Goal: Task Accomplishment & Management: Manage account settings

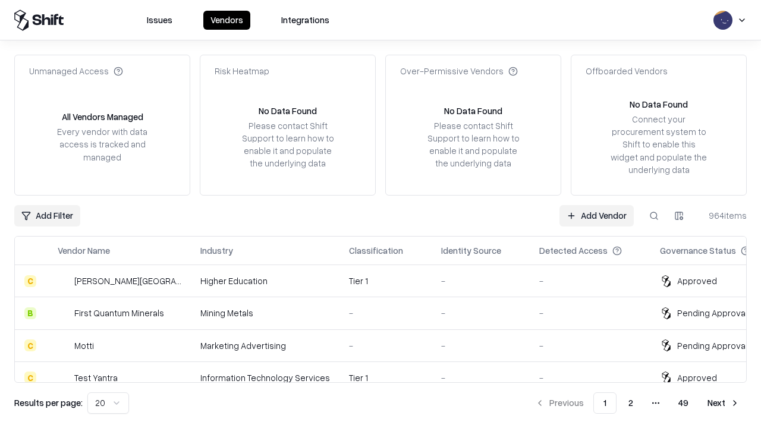
click at [596, 215] on link "Add Vendor" at bounding box center [596, 215] width 74 height 21
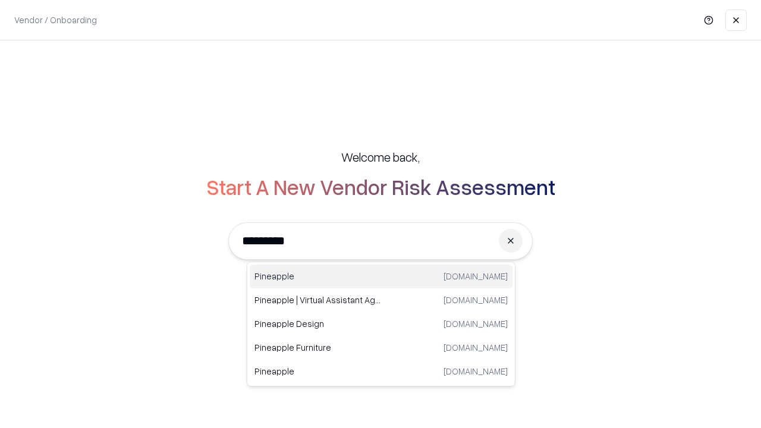
click at [381, 276] on div "Pineapple [DOMAIN_NAME]" at bounding box center [381, 277] width 263 height 24
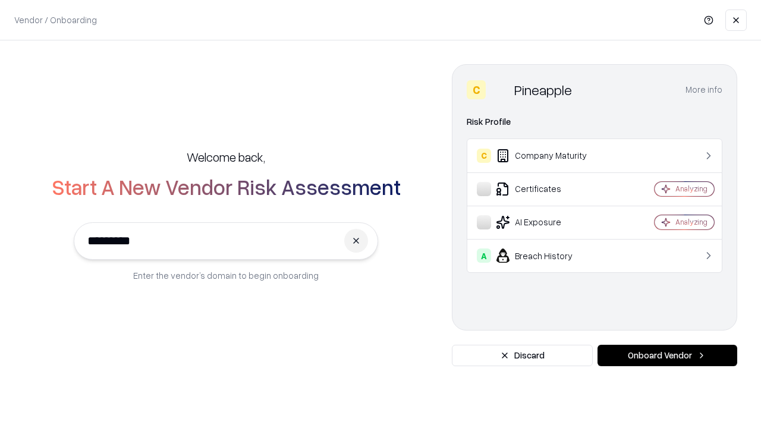
type input "*********"
click at [667, 355] on button "Onboard Vendor" at bounding box center [667, 355] width 140 height 21
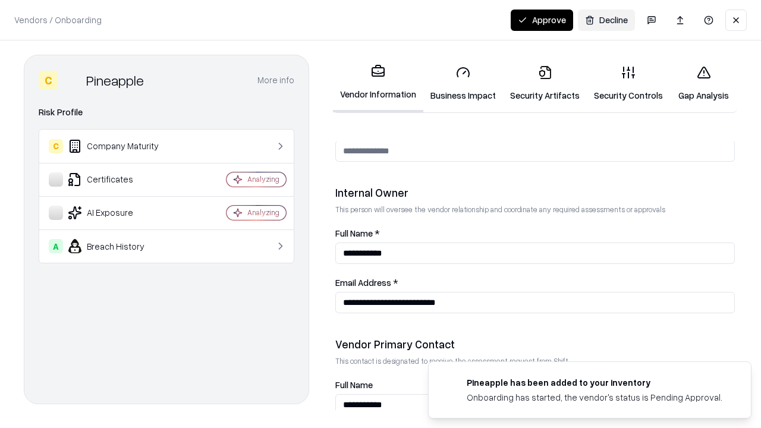
scroll to position [616, 0]
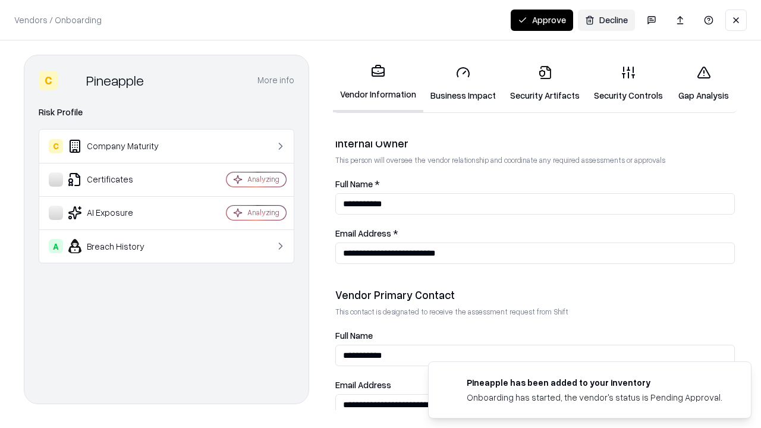
click at [463, 83] on link "Business Impact" at bounding box center [463, 83] width 80 height 55
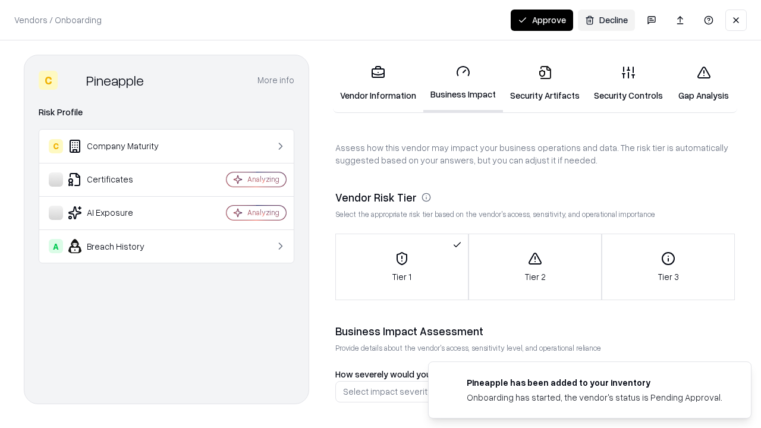
click at [545, 83] on link "Security Artifacts" at bounding box center [545, 83] width 84 height 55
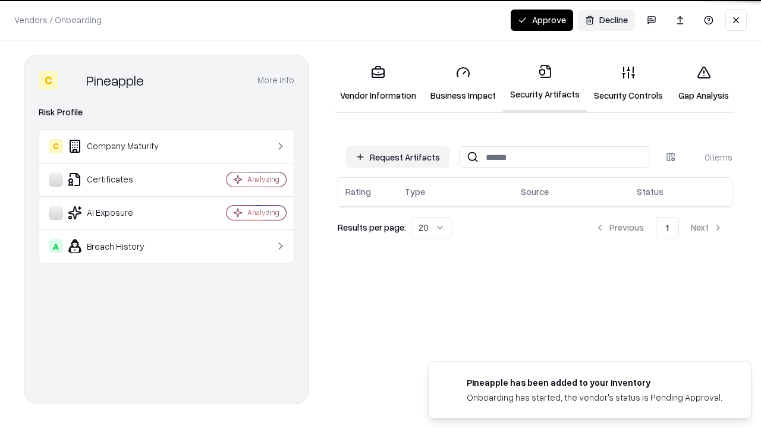
click at [398, 157] on button "Request Artifacts" at bounding box center [397, 156] width 103 height 21
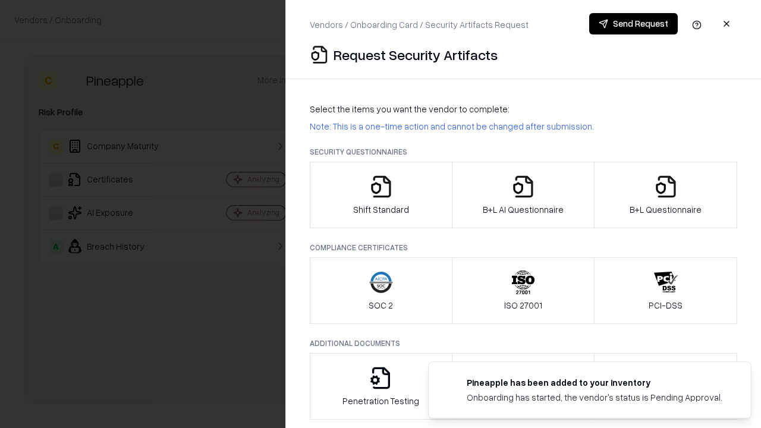
click at [380, 195] on icon "button" at bounding box center [381, 187] width 24 height 24
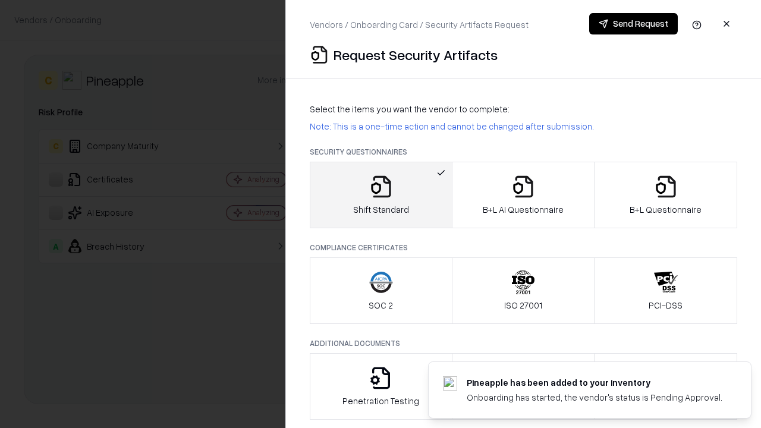
click at [633, 24] on button "Send Request" at bounding box center [633, 23] width 89 height 21
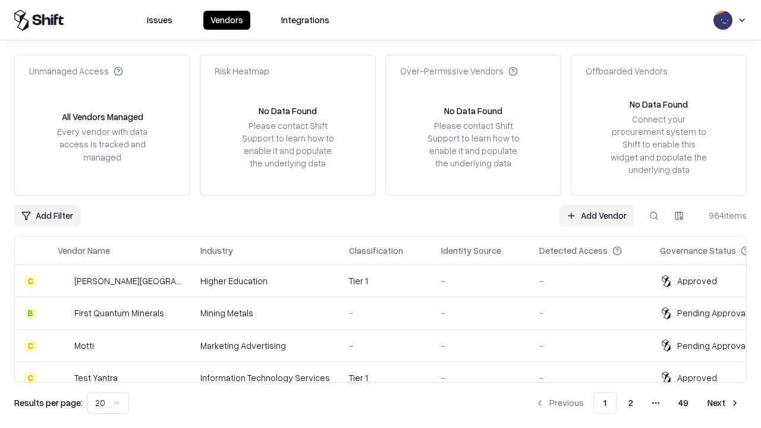
click at [654, 215] on button at bounding box center [653, 215] width 21 height 21
type input "*********"
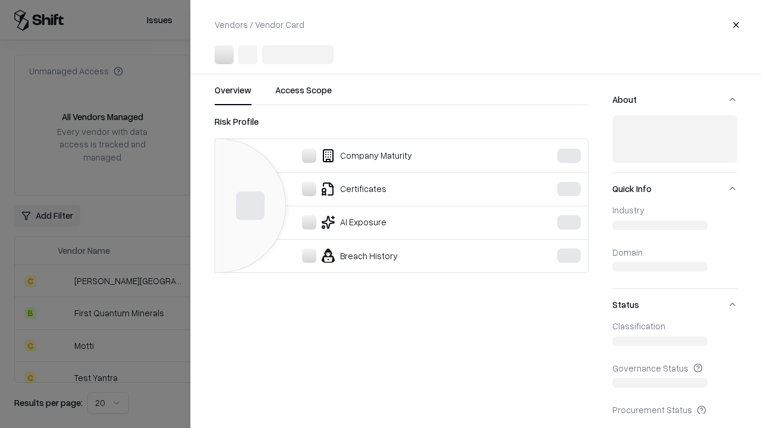
scroll to position [527, 0]
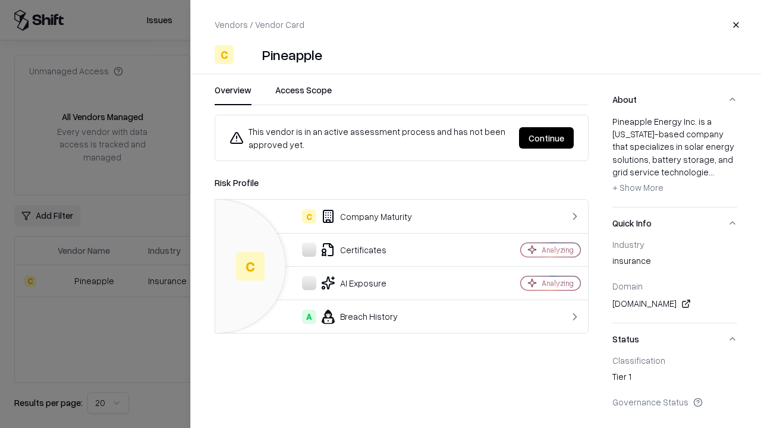
click at [546, 138] on button "Continue" at bounding box center [546, 137] width 55 height 21
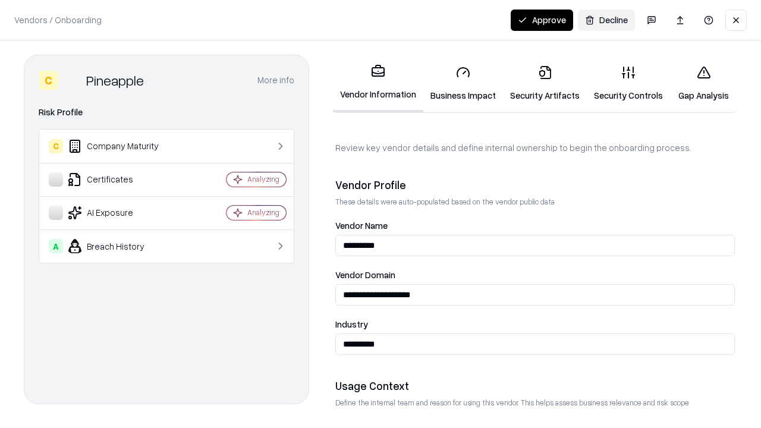
click at [545, 83] on link "Security Artifacts" at bounding box center [545, 83] width 84 height 55
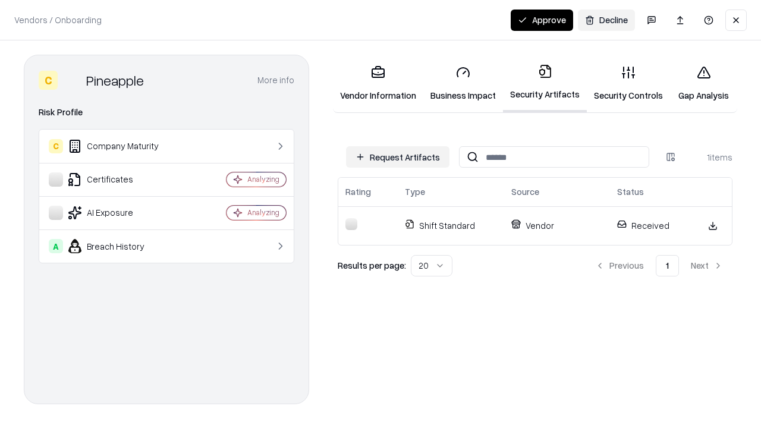
click at [542, 20] on button "Approve" at bounding box center [542, 20] width 62 height 21
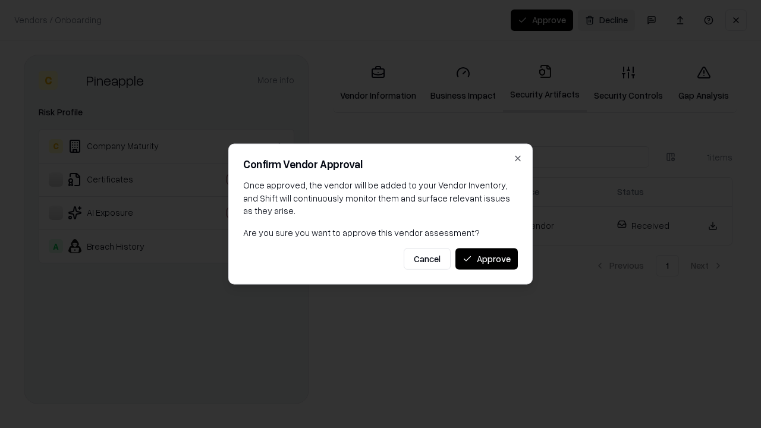
click at [486, 259] on button "Approve" at bounding box center [486, 258] width 62 height 21
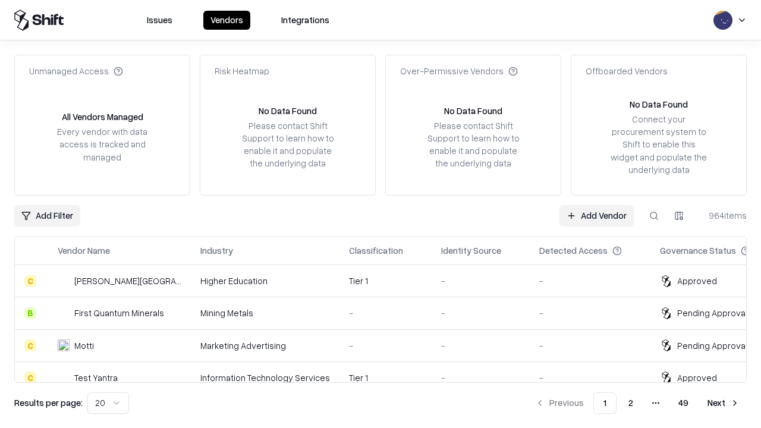
type input "*********"
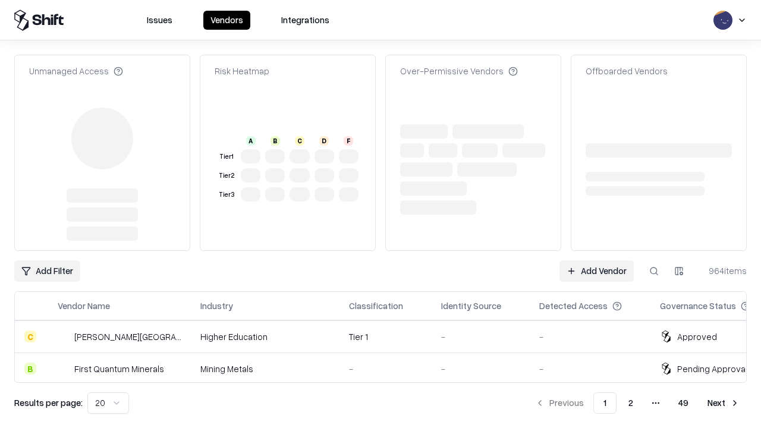
click at [596, 260] on link "Add Vendor" at bounding box center [596, 270] width 74 height 21
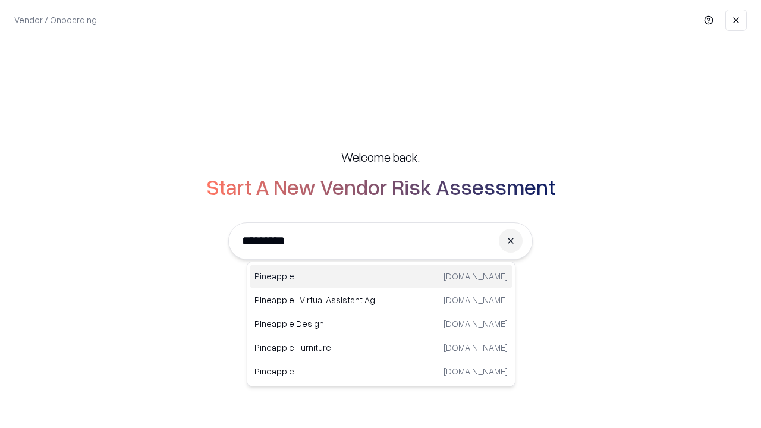
click at [381, 276] on div "Pineapple [DOMAIN_NAME]" at bounding box center [381, 277] width 263 height 24
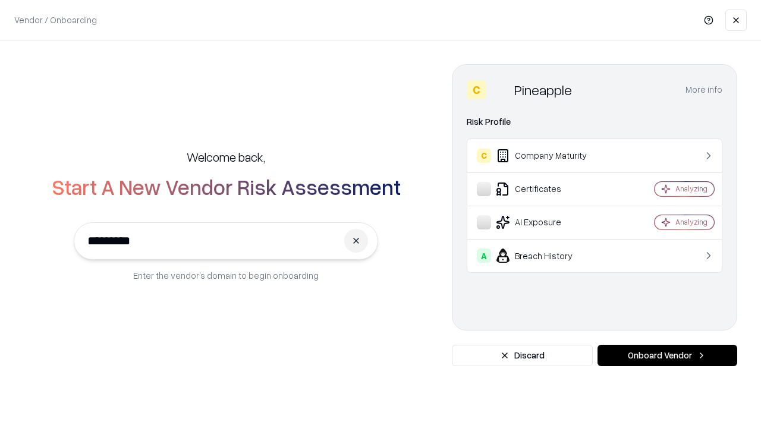
type input "*********"
click at [667, 355] on button "Onboard Vendor" at bounding box center [667, 355] width 140 height 21
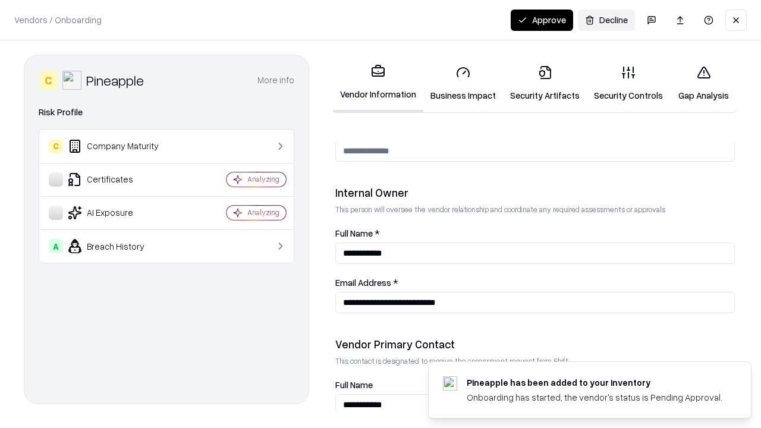
scroll to position [616, 0]
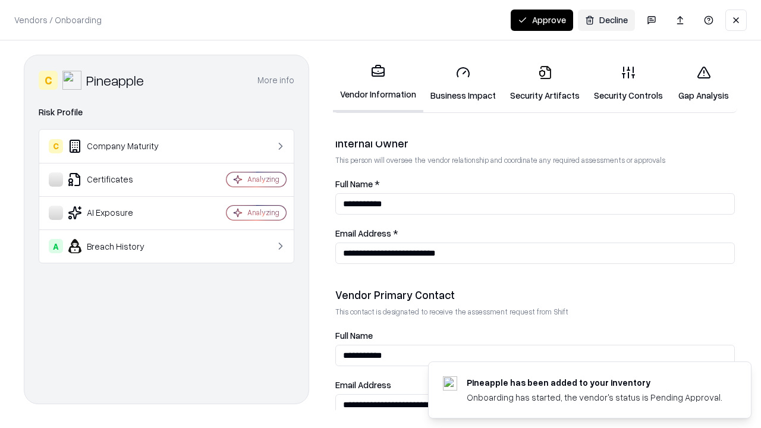
click at [542, 20] on button "Approve" at bounding box center [542, 20] width 62 height 21
